Goal: Task Accomplishment & Management: Manage account settings

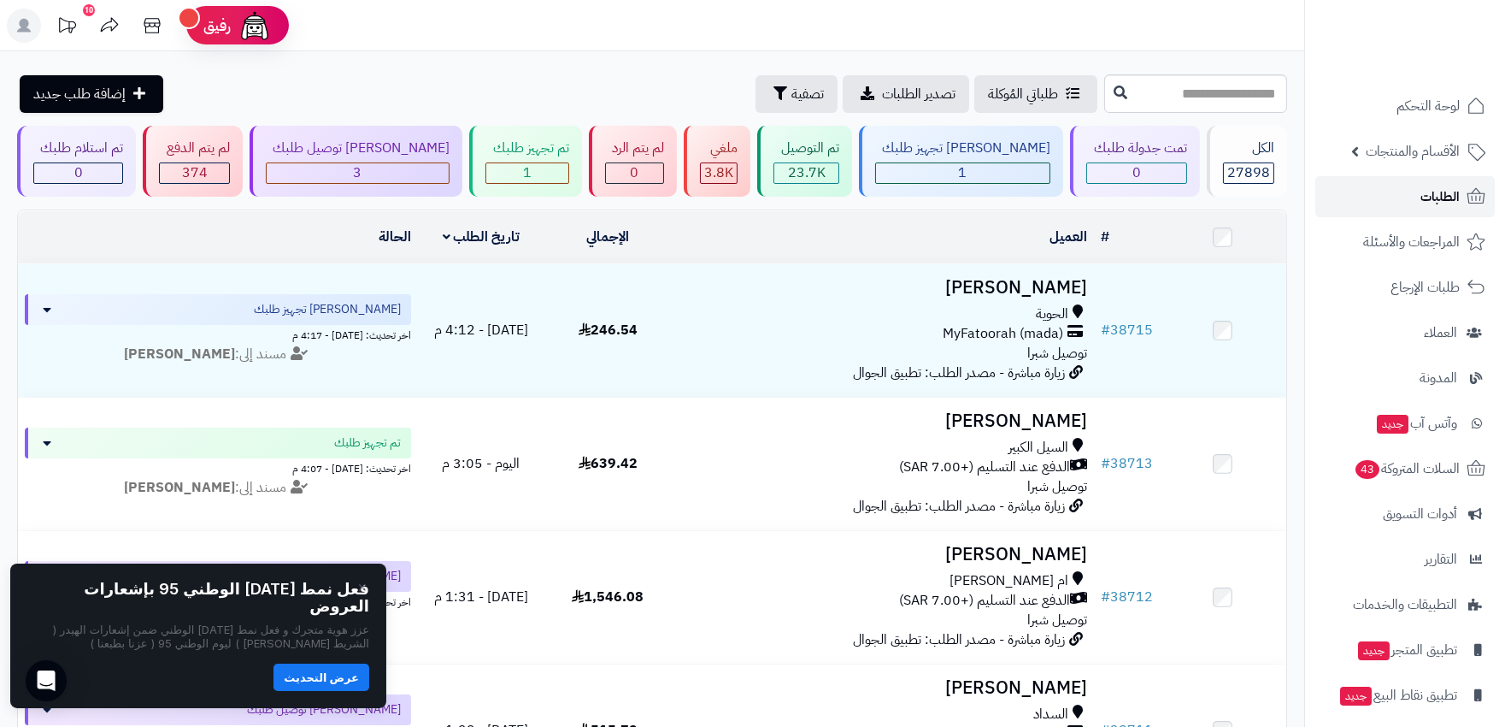
click at [1436, 200] on span "الطلبات" at bounding box center [1440, 197] width 39 height 24
